Goal: Check status

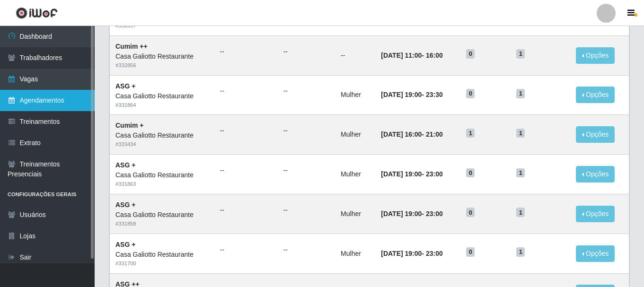
scroll to position [278, 0]
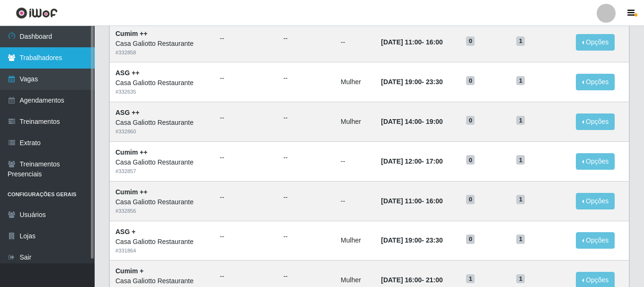
click at [43, 61] on link "Trabalhadores" at bounding box center [47, 57] width 95 height 21
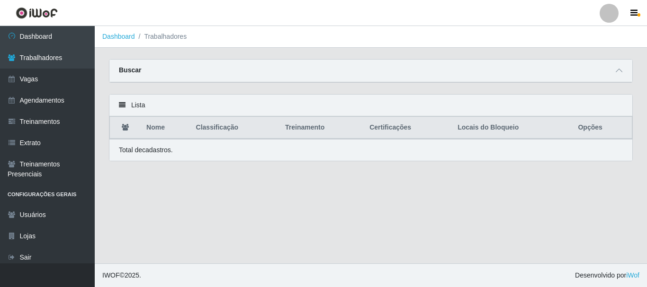
click at [425, 115] on div "Lista" at bounding box center [370, 106] width 523 height 22
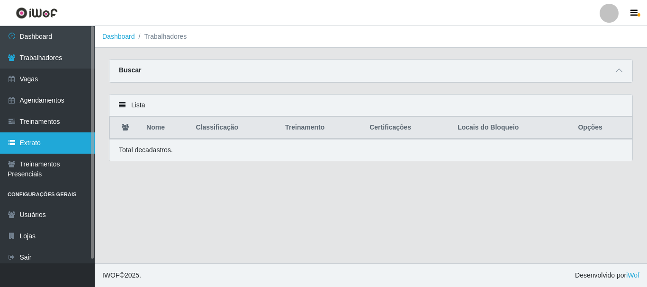
click at [42, 146] on link "Extrato" at bounding box center [47, 143] width 95 height 21
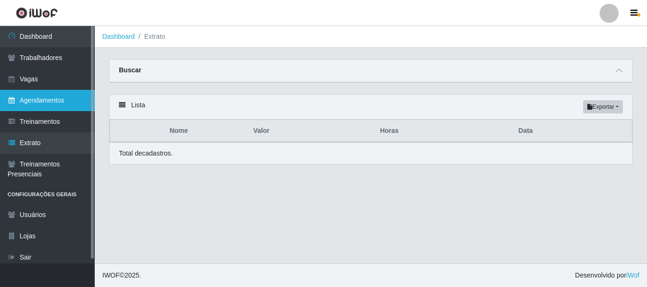
click at [65, 106] on link "Agendamentos" at bounding box center [47, 100] width 95 height 21
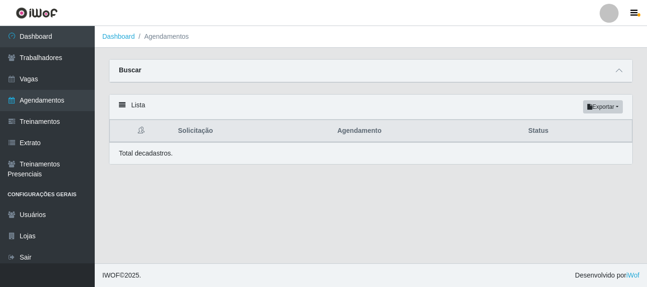
click at [559, 172] on div "Lista Exportar PDF Excel Solicitação Agendamento Status Total de cadastros." at bounding box center [371, 135] width 538 height 82
click at [541, 187] on main "Dashboard Agendamentos Carregando... Buscar Início em [GEOGRAPHIC_DATA] em Stat…" at bounding box center [371, 145] width 552 height 238
click at [169, 40] on li "Agendamentos" at bounding box center [162, 37] width 54 height 10
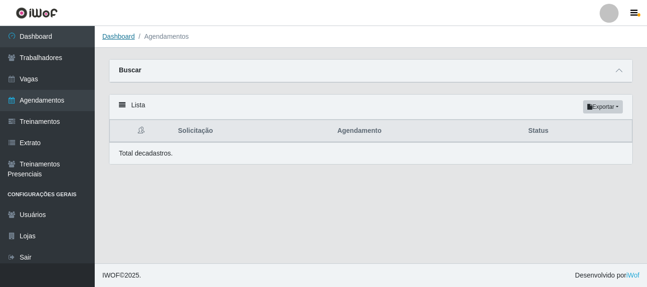
click at [119, 33] on link "Dashboard" at bounding box center [118, 37] width 33 height 8
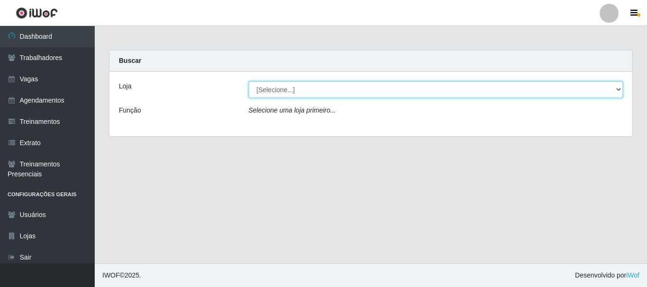
click at [293, 81] on select "[Selecione...] [GEOGRAPHIC_DATA]" at bounding box center [436, 89] width 374 height 17
select select "279"
click at [249, 81] on select "[Selecione...] [GEOGRAPHIC_DATA]" at bounding box center [436, 89] width 374 height 17
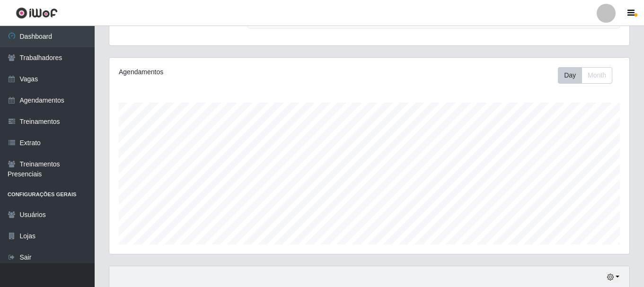
scroll to position [215, 0]
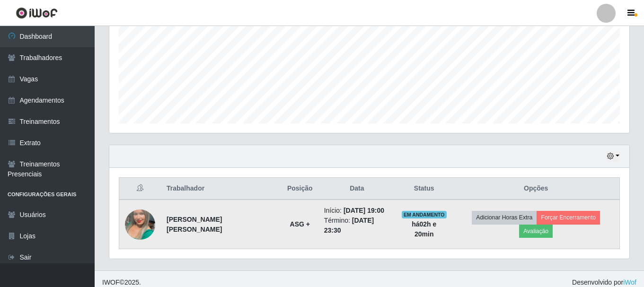
click at [145, 223] on img at bounding box center [140, 225] width 30 height 54
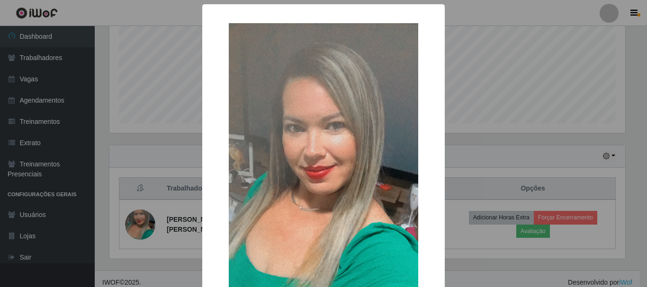
click at [556, 129] on div "× OK Cancel" at bounding box center [323, 143] width 647 height 287
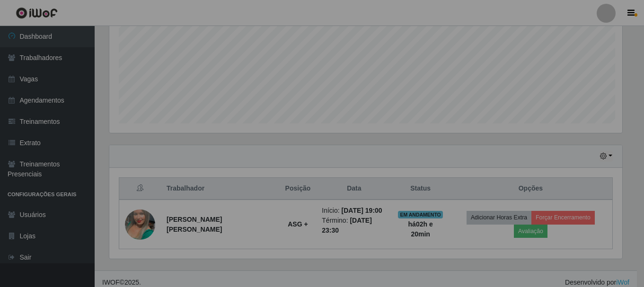
scroll to position [196, 520]
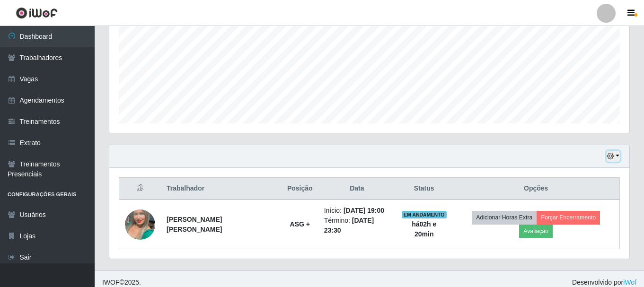
click at [615, 155] on button "button" at bounding box center [613, 156] width 13 height 11
drag, startPoint x: 567, startPoint y: 132, endPoint x: 515, endPoint y: 153, distance: 56.9
click at [515, 153] on div "Hoje 1 dia 3 dias 1 Semana Não encerrados" at bounding box center [369, 156] width 520 height 23
click at [610, 154] on icon "button" at bounding box center [610, 156] width 7 height 7
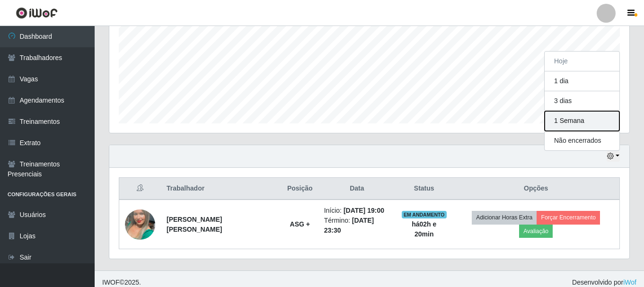
click at [582, 126] on button "1 Semana" at bounding box center [582, 121] width 75 height 20
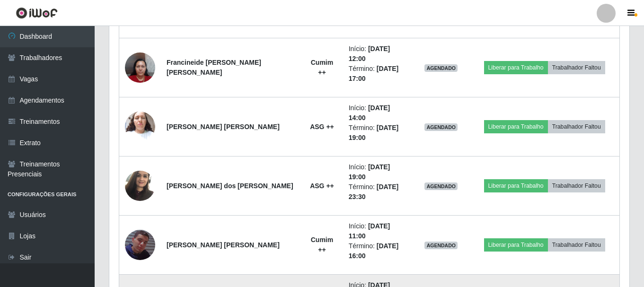
scroll to position [546, 0]
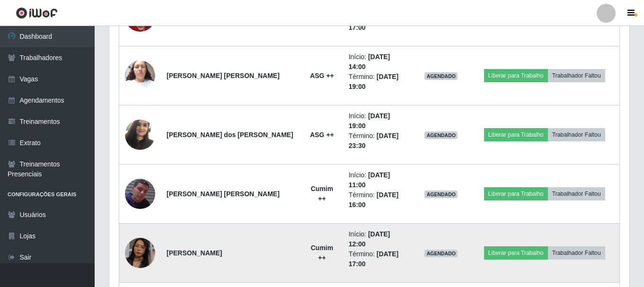
click at [143, 226] on img at bounding box center [140, 253] width 30 height 54
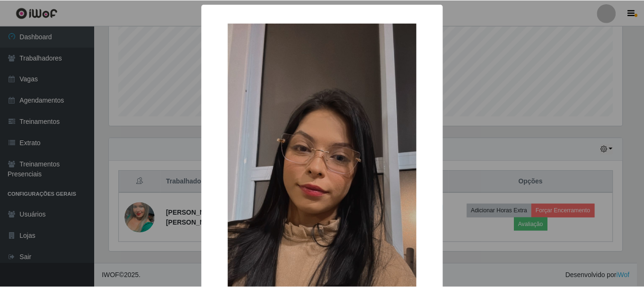
scroll to position [215, 0]
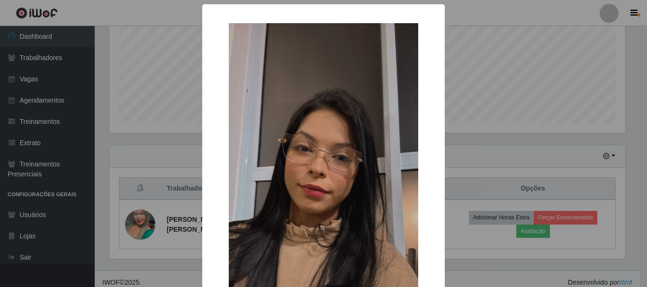
drag, startPoint x: 480, startPoint y: 162, endPoint x: 508, endPoint y: 164, distance: 28.0
click at [485, 153] on div "× OK Cancel" at bounding box center [323, 143] width 647 height 287
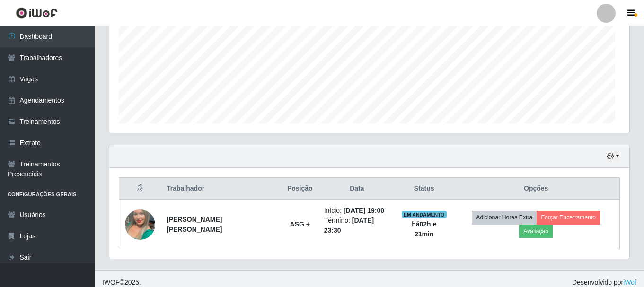
scroll to position [196, 520]
click at [620, 158] on button "button" at bounding box center [613, 156] width 13 height 11
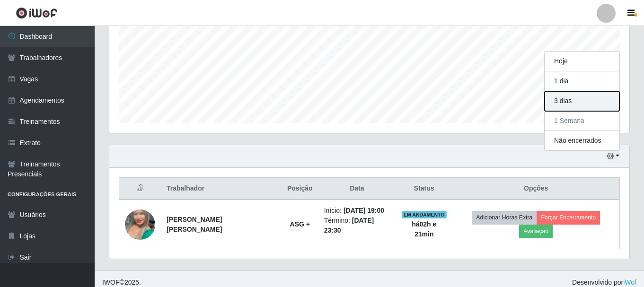
click at [586, 97] on button "3 dias" at bounding box center [582, 101] width 75 height 20
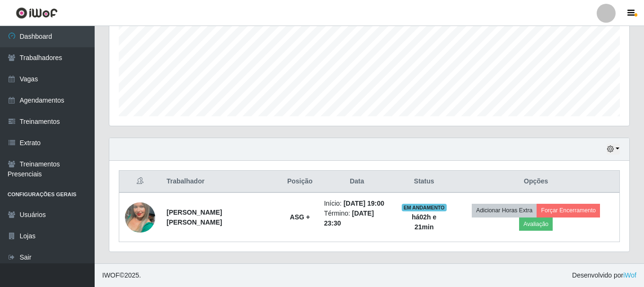
scroll to position [215, 0]
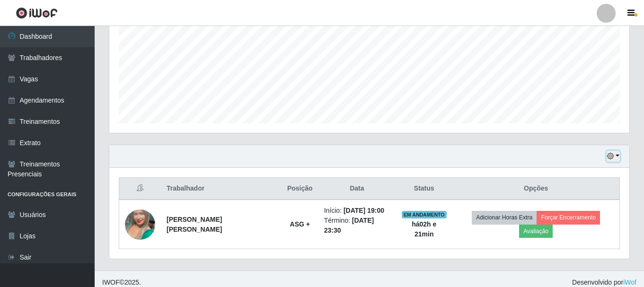
click at [619, 155] on button "button" at bounding box center [613, 156] width 13 height 11
